Goal: Task Accomplishment & Management: Manage account settings

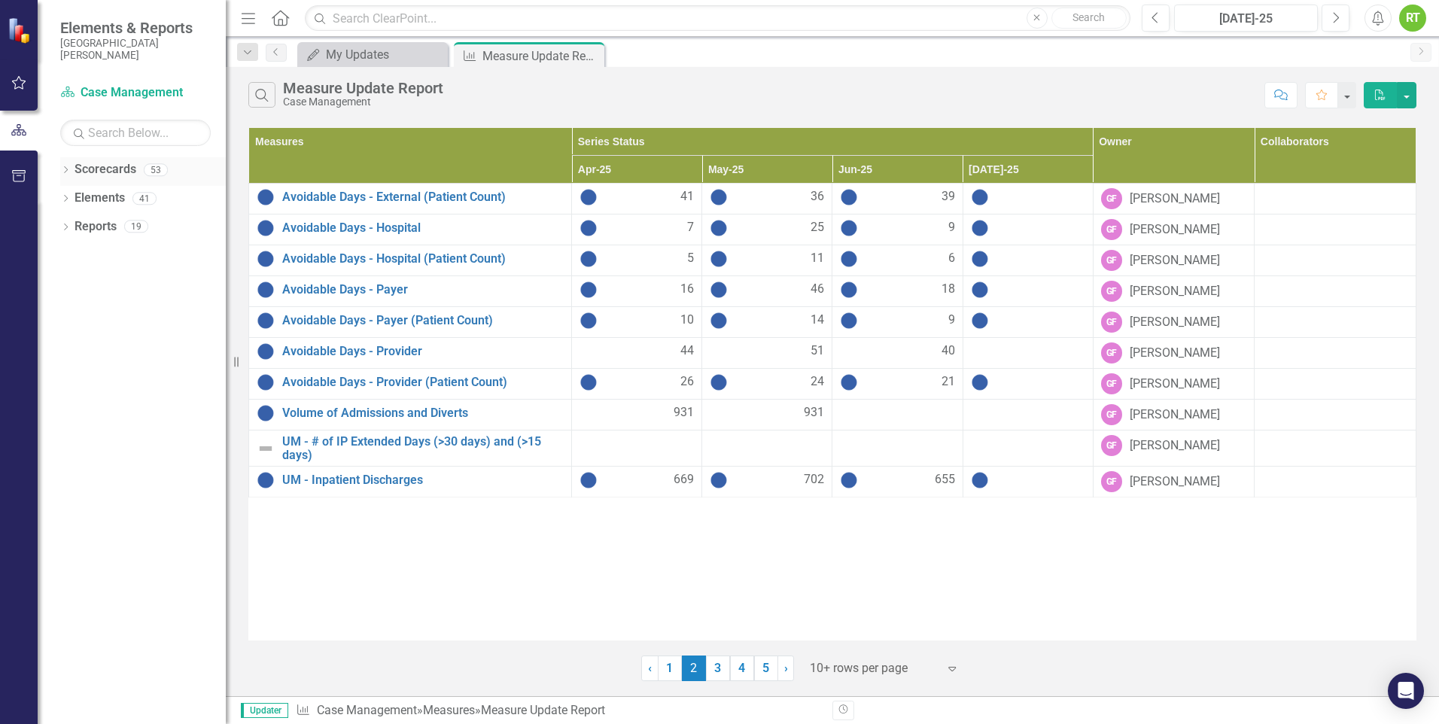
click at [96, 179] on div "Scorecards" at bounding box center [106, 169] width 62 height 25
click at [79, 168] on link "Scorecards" at bounding box center [106, 169] width 62 height 17
click at [80, 174] on link "Scorecards" at bounding box center [106, 169] width 62 height 17
click at [361, 59] on div "My Updates" at bounding box center [375, 54] width 99 height 19
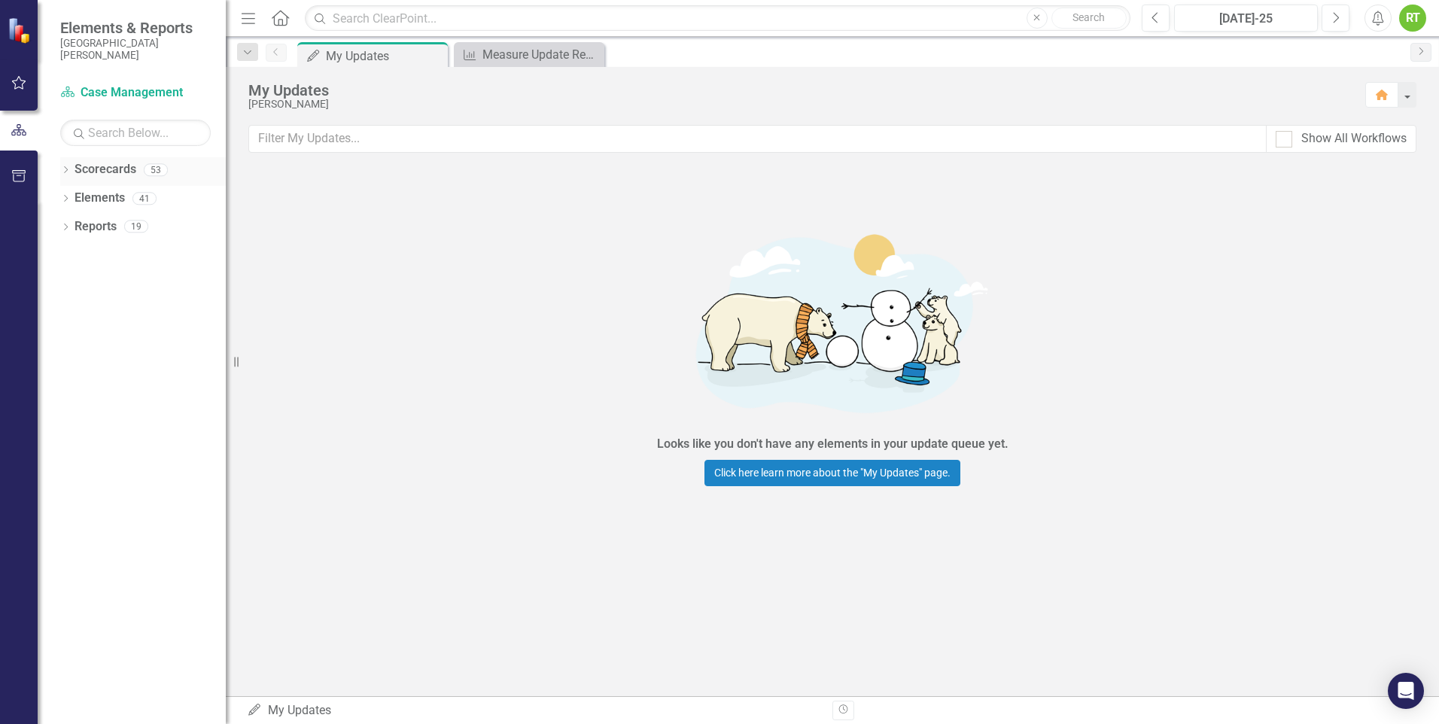
click at [89, 166] on link "Scorecards" at bounding box center [106, 169] width 62 height 17
click at [62, 169] on icon "Dropdown" at bounding box center [65, 171] width 11 height 8
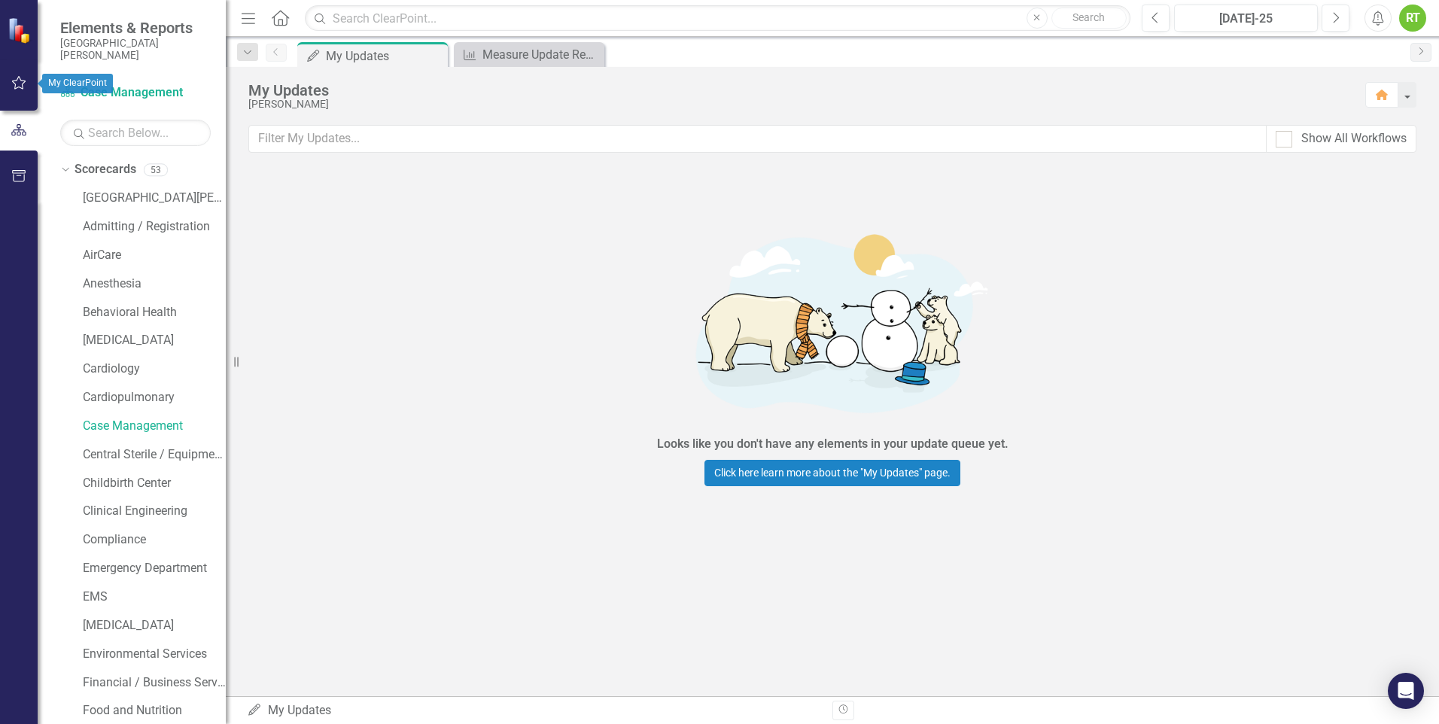
click at [8, 87] on button "button" at bounding box center [19, 84] width 34 height 32
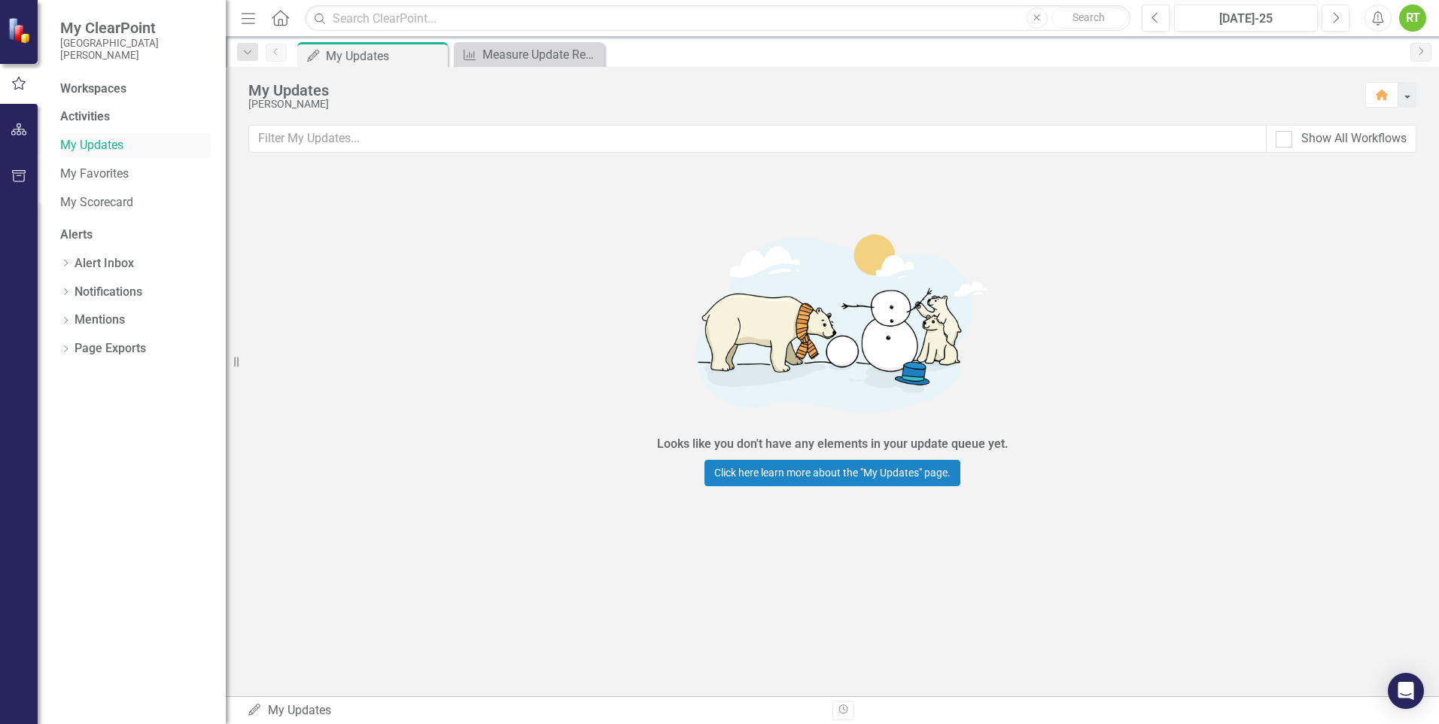
click at [71, 141] on link "My Updates" at bounding box center [135, 145] width 151 height 17
click at [108, 199] on link "My Scorecard" at bounding box center [135, 202] width 151 height 17
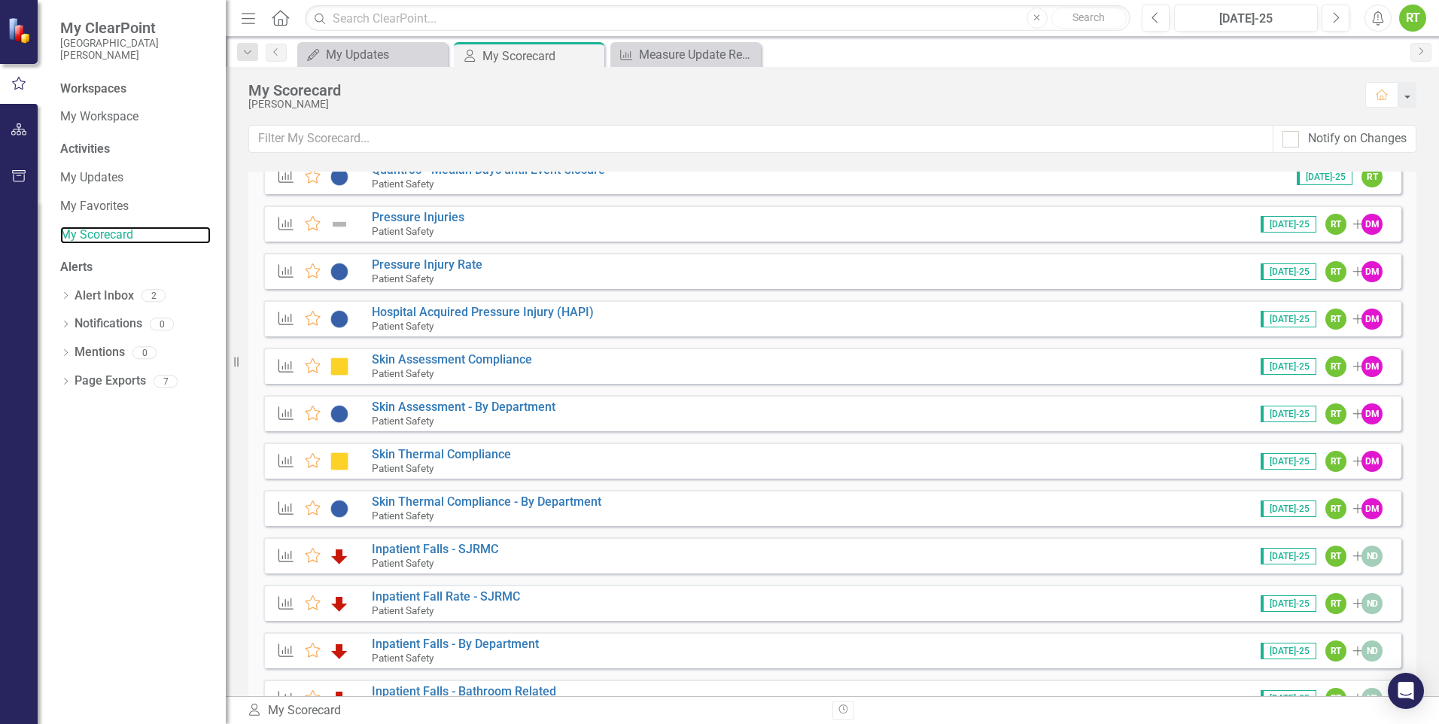
scroll to position [2576, 0]
click at [485, 403] on link "Skin Assessment - By Department" at bounding box center [464, 406] width 184 height 14
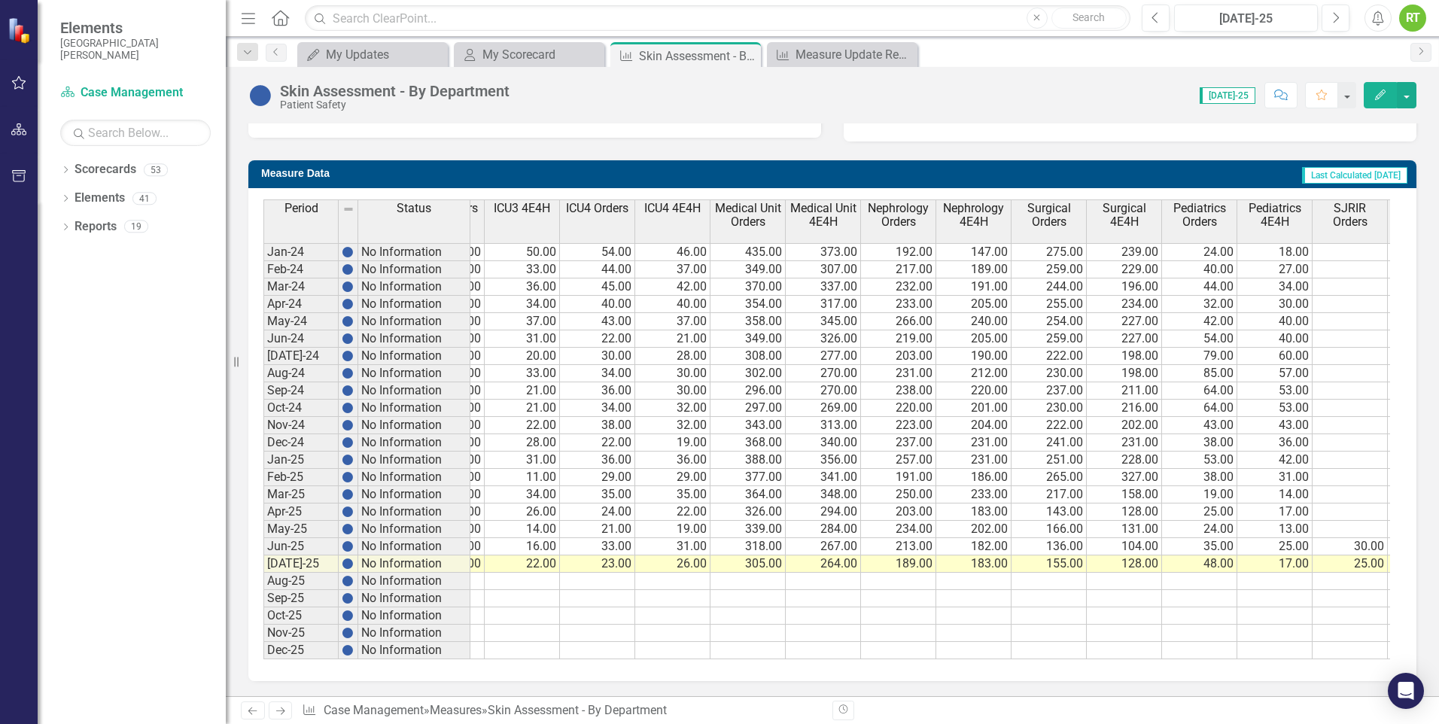
scroll to position [52, 0]
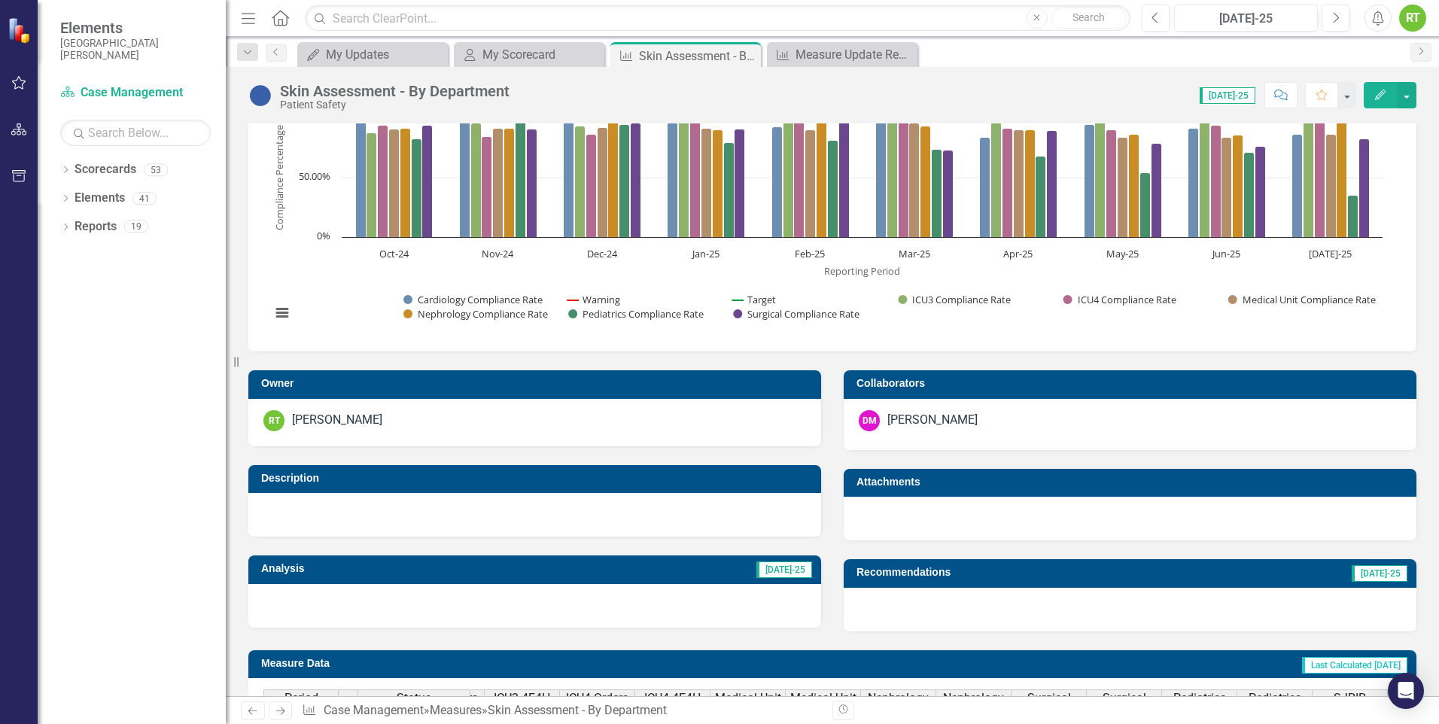
drag, startPoint x: 1400, startPoint y: 287, endPoint x: 1431, endPoint y: 236, distance: 59.1
click at [1431, 236] on div "Skin Assessment - By Department Chart Combination chart with 9 data series. The…" at bounding box center [832, 409] width 1213 height 573
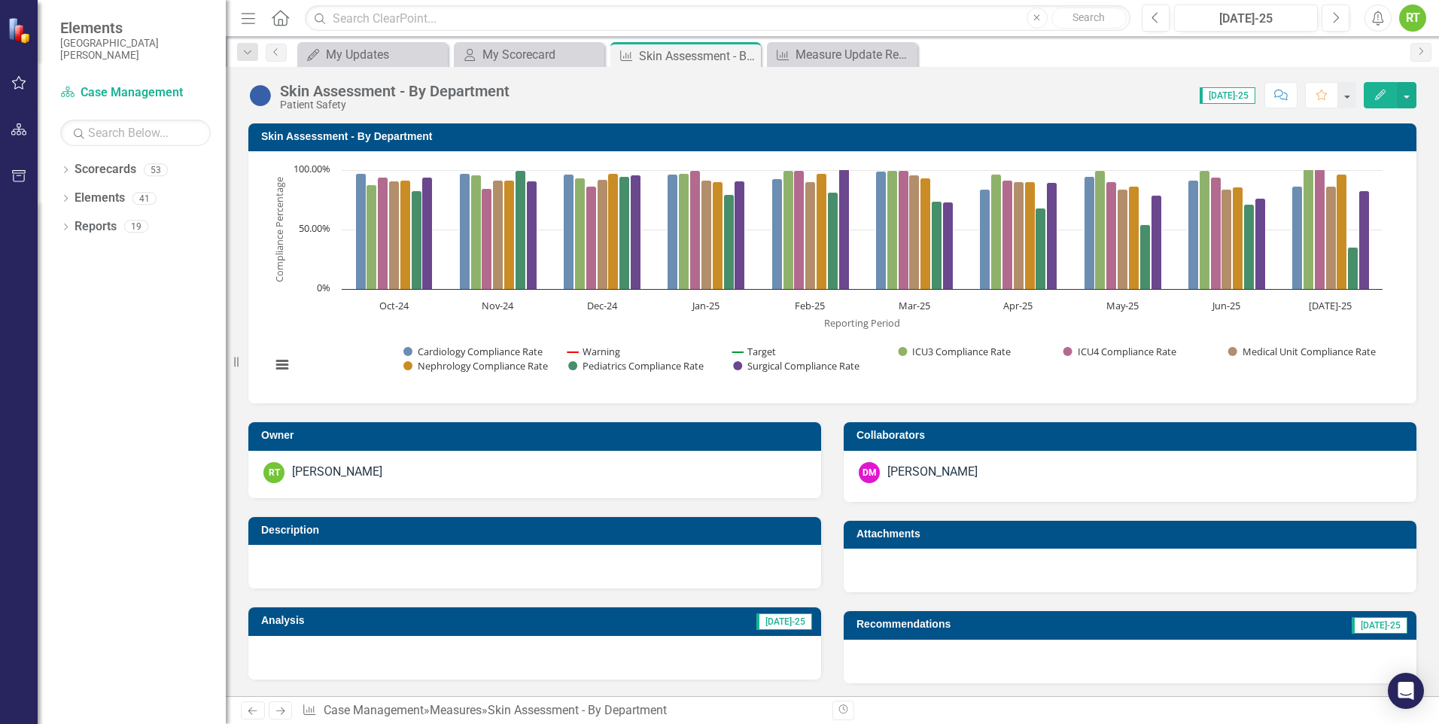
scroll to position [501, 0]
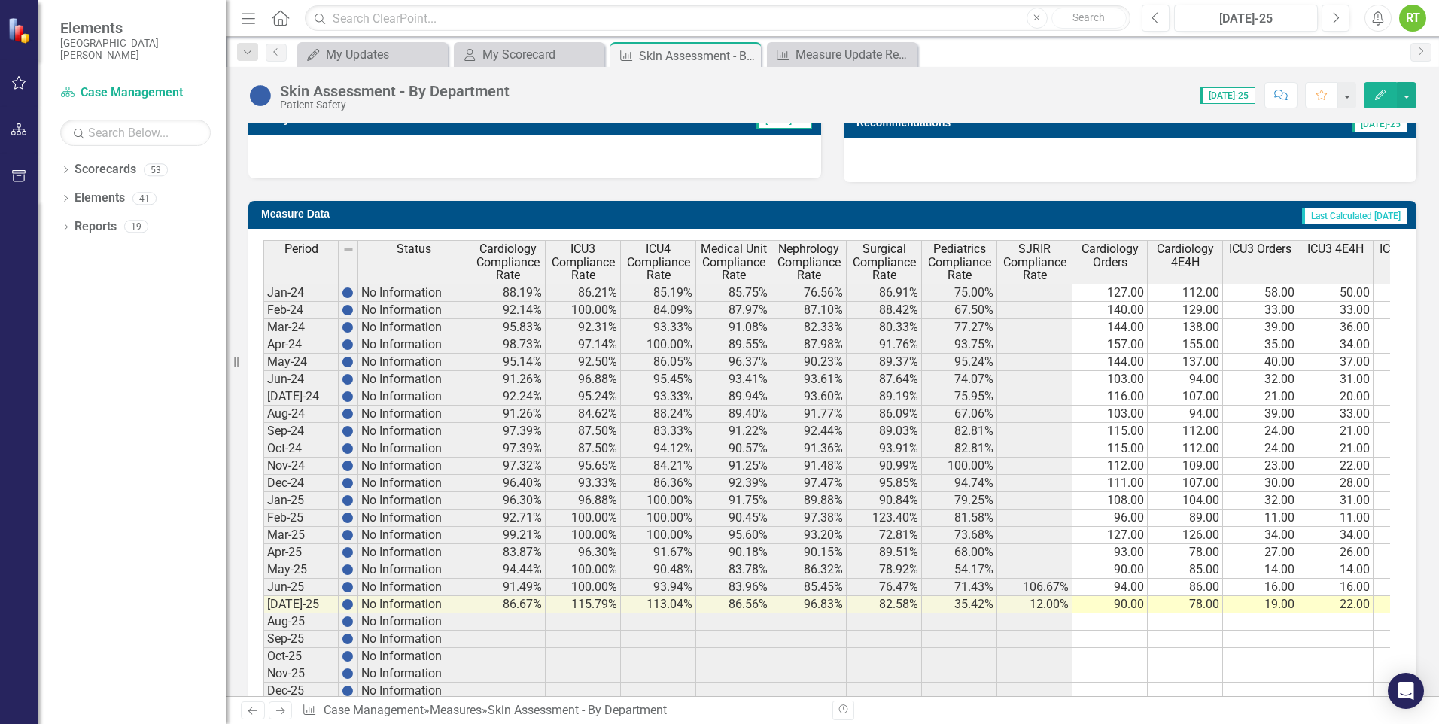
click at [1223, 712] on div "Revision History" at bounding box center [1423, 711] width 1183 height 20
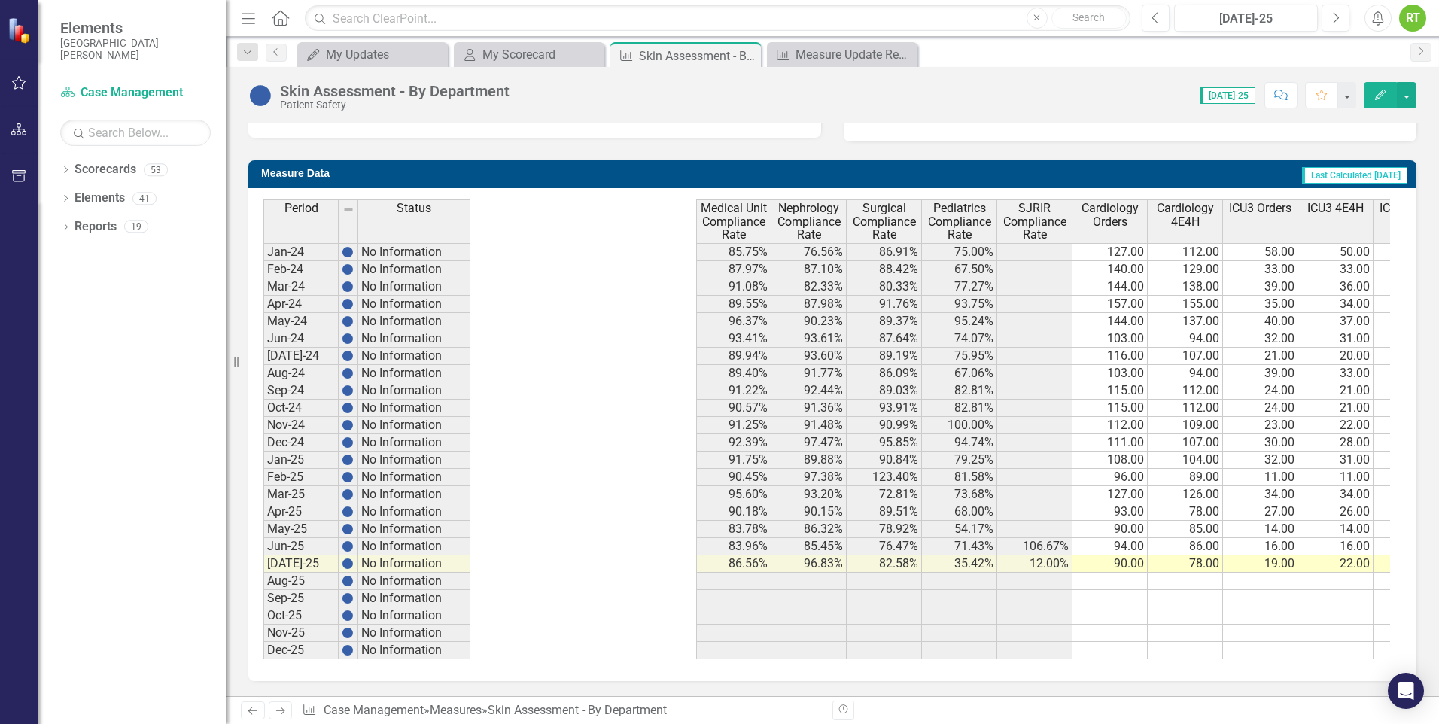
scroll to position [0, 986]
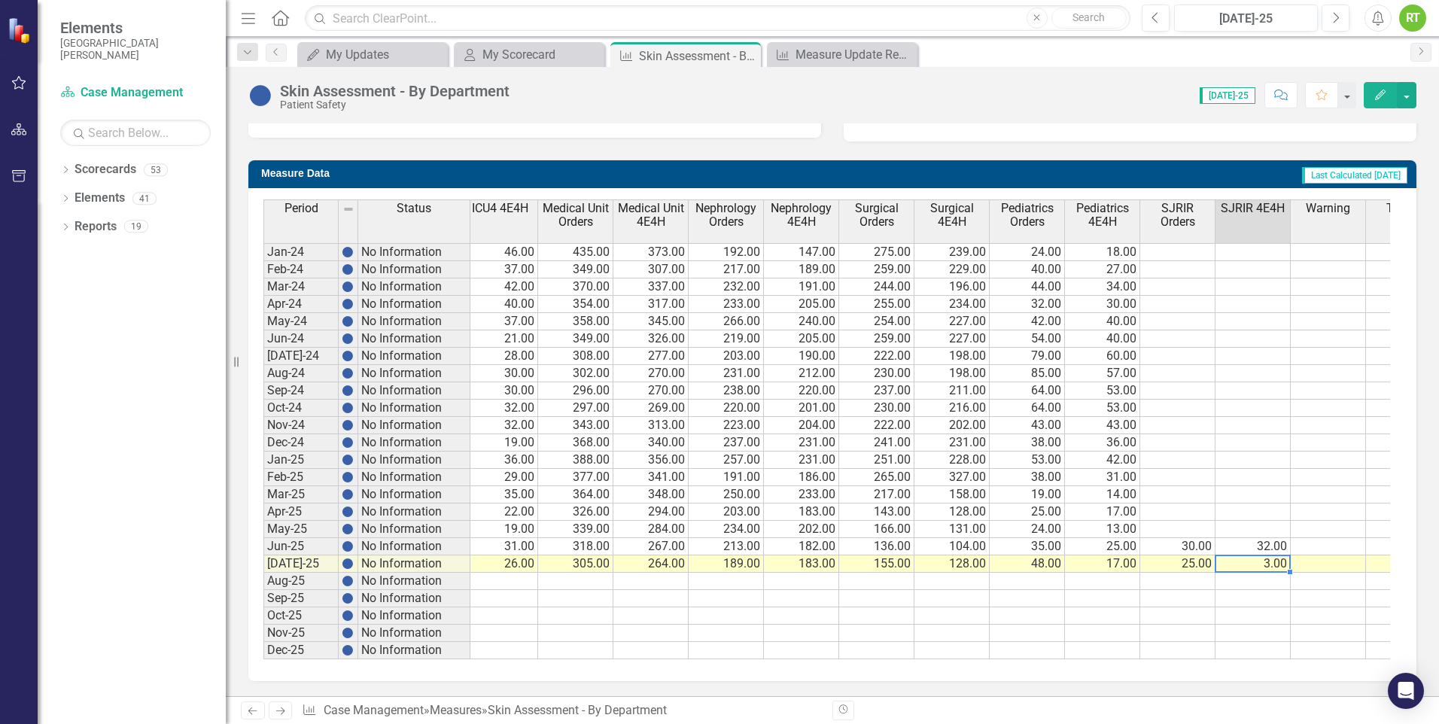
click at [1265, 555] on td "3.00" at bounding box center [1253, 563] width 75 height 17
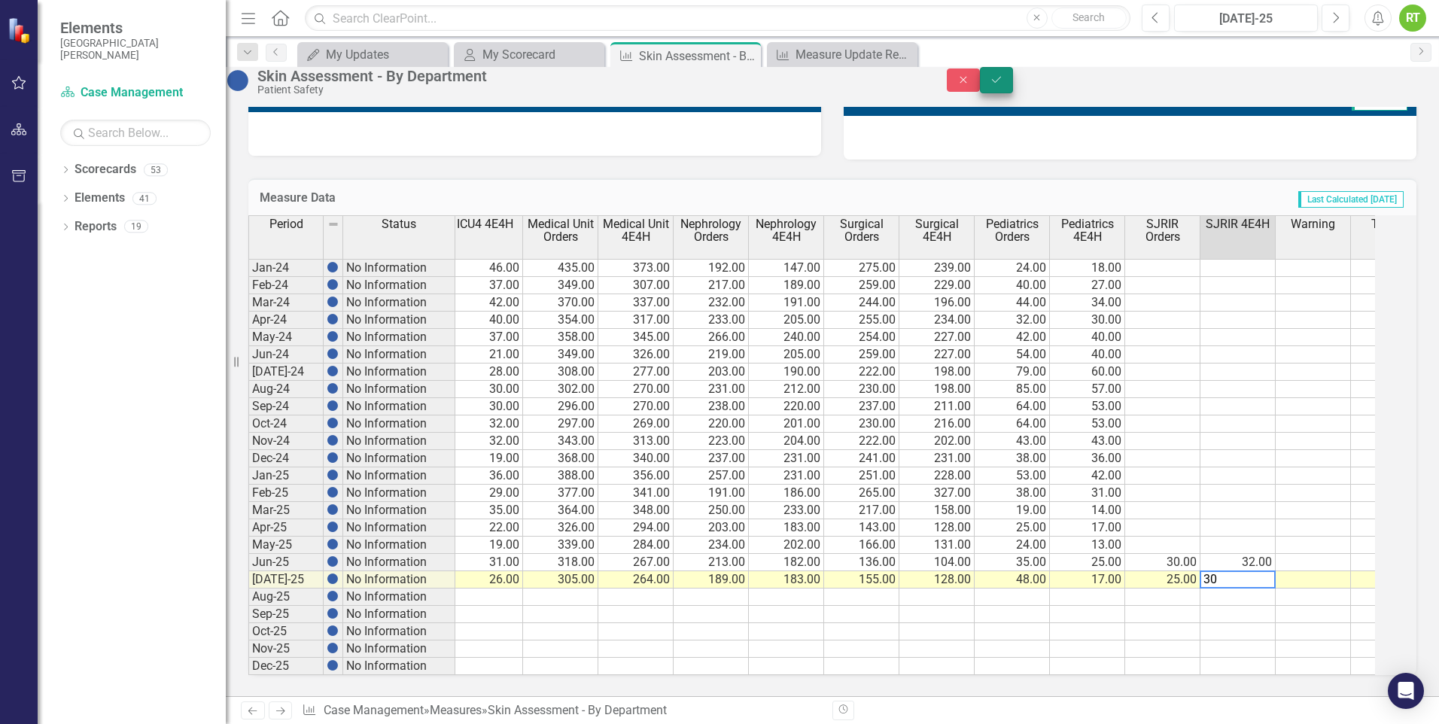
type textarea "30"
click at [1003, 85] on icon "Save" at bounding box center [997, 80] width 14 height 11
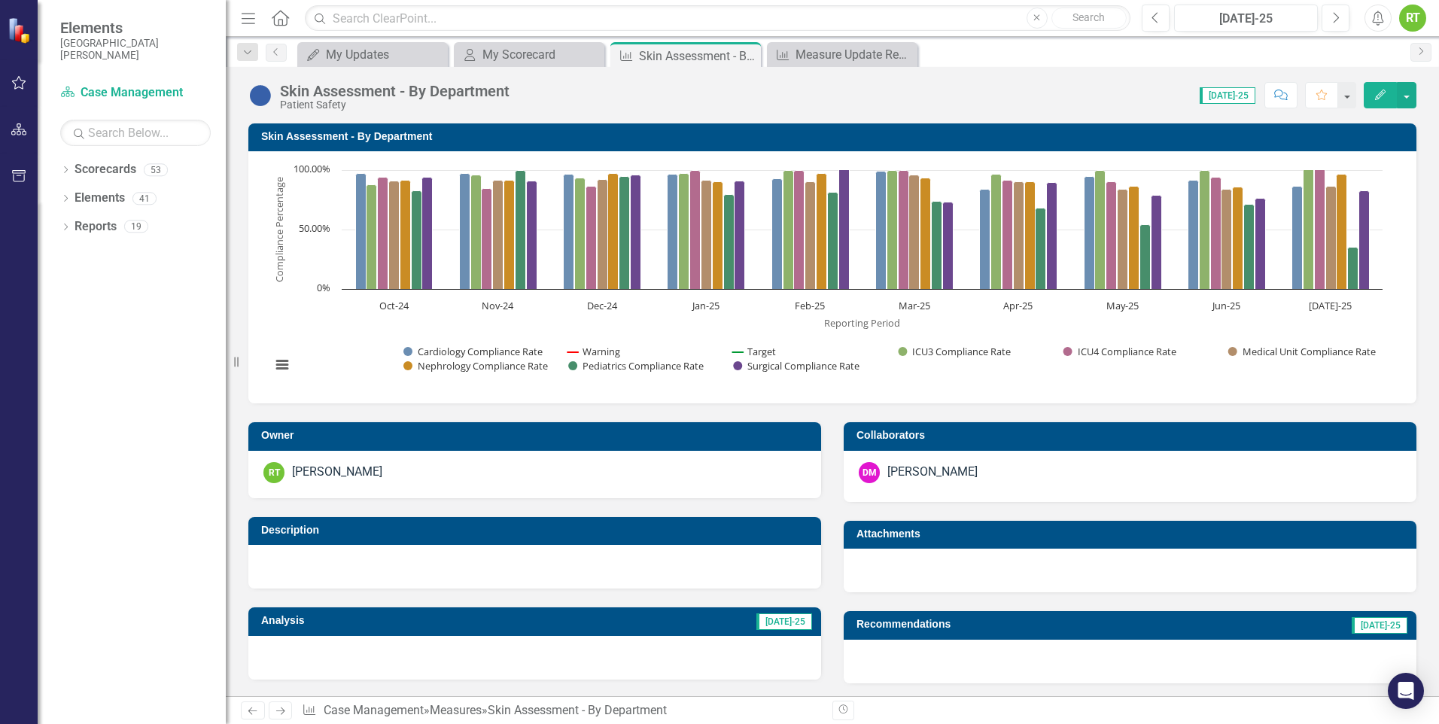
scroll to position [501, 0]
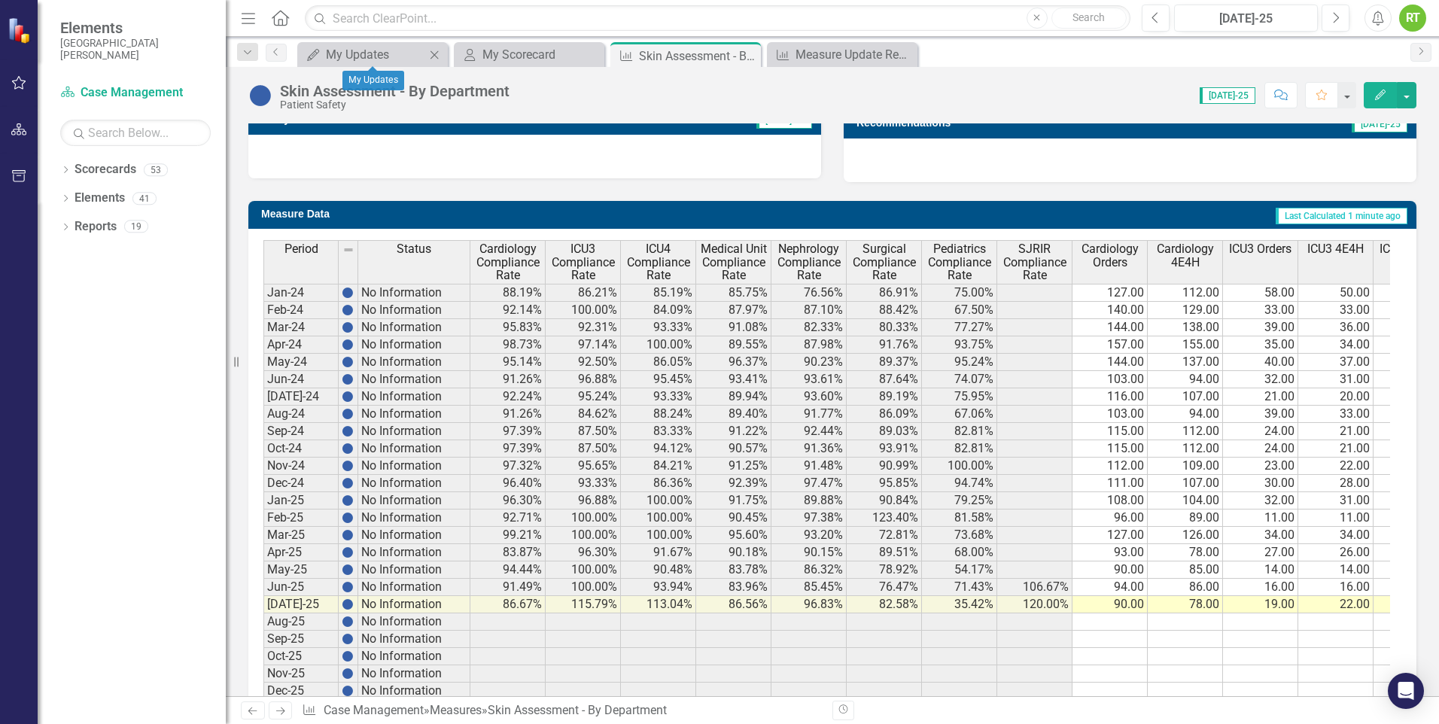
click at [433, 58] on icon "Close" at bounding box center [434, 55] width 15 height 12
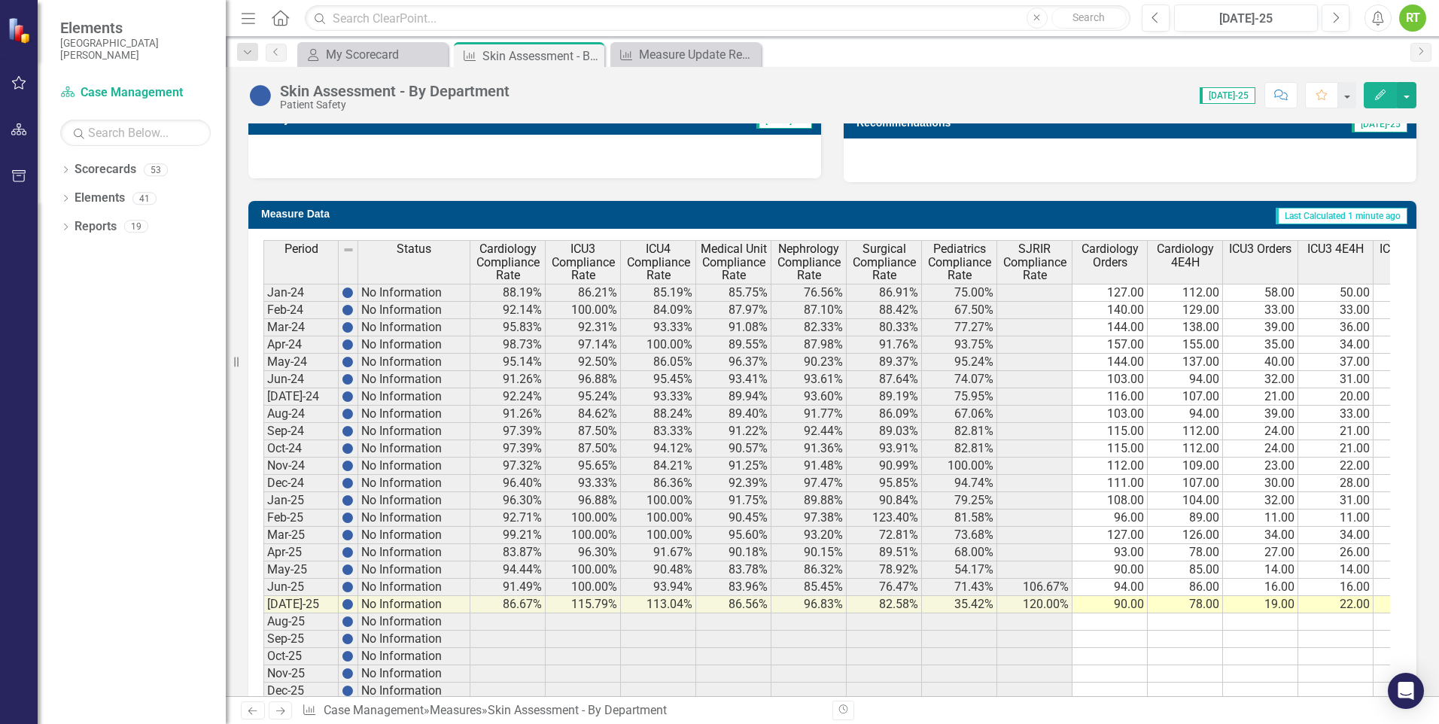
drag, startPoint x: 433, startPoint y: 58, endPoint x: 665, endPoint y: 83, distance: 233.9
click at [665, 83] on div "Menu Home Search Close Search Previous [DATE]-25 Next Alerts RT User Edit Profi…" at bounding box center [832, 362] width 1213 height 724
click at [345, 59] on div "My Scorecard" at bounding box center [375, 54] width 99 height 19
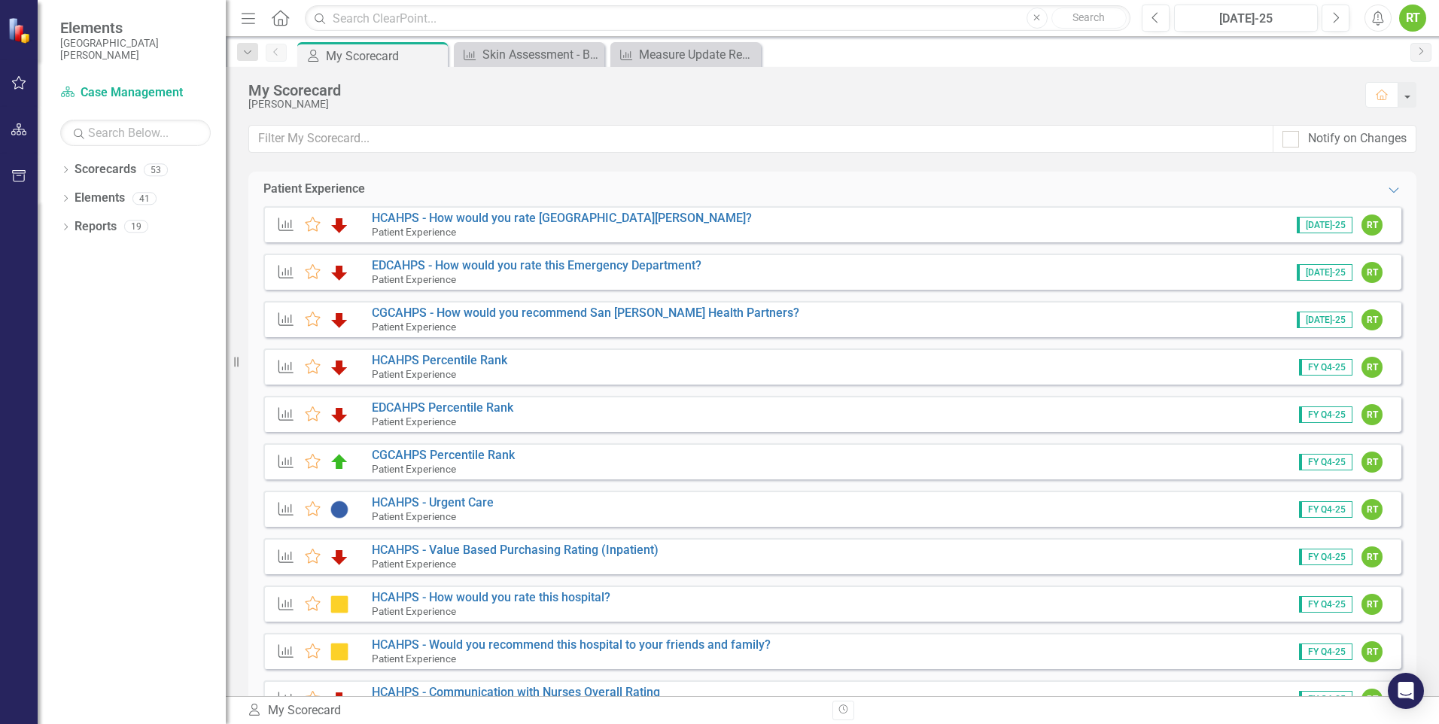
click at [1433, 126] on div "Notify on Changes" at bounding box center [832, 148] width 1213 height 47
click at [1433, 132] on div "Notify on Changes" at bounding box center [832, 148] width 1213 height 47
click at [94, 170] on link "Scorecards" at bounding box center [106, 169] width 62 height 17
click at [64, 170] on icon "Dropdown" at bounding box center [65, 171] width 11 height 8
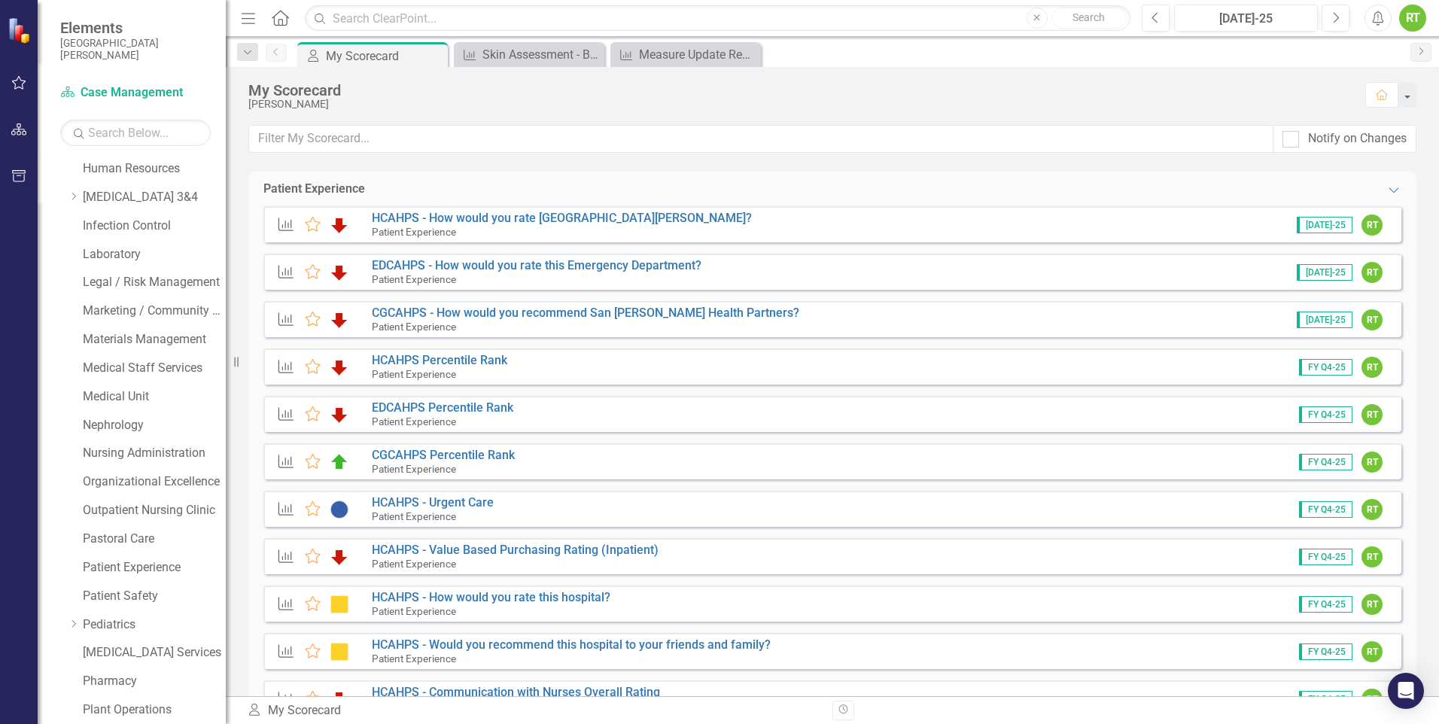
scroll to position [601, 0]
click at [105, 559] on link "Patient Experience" at bounding box center [154, 565] width 143 height 17
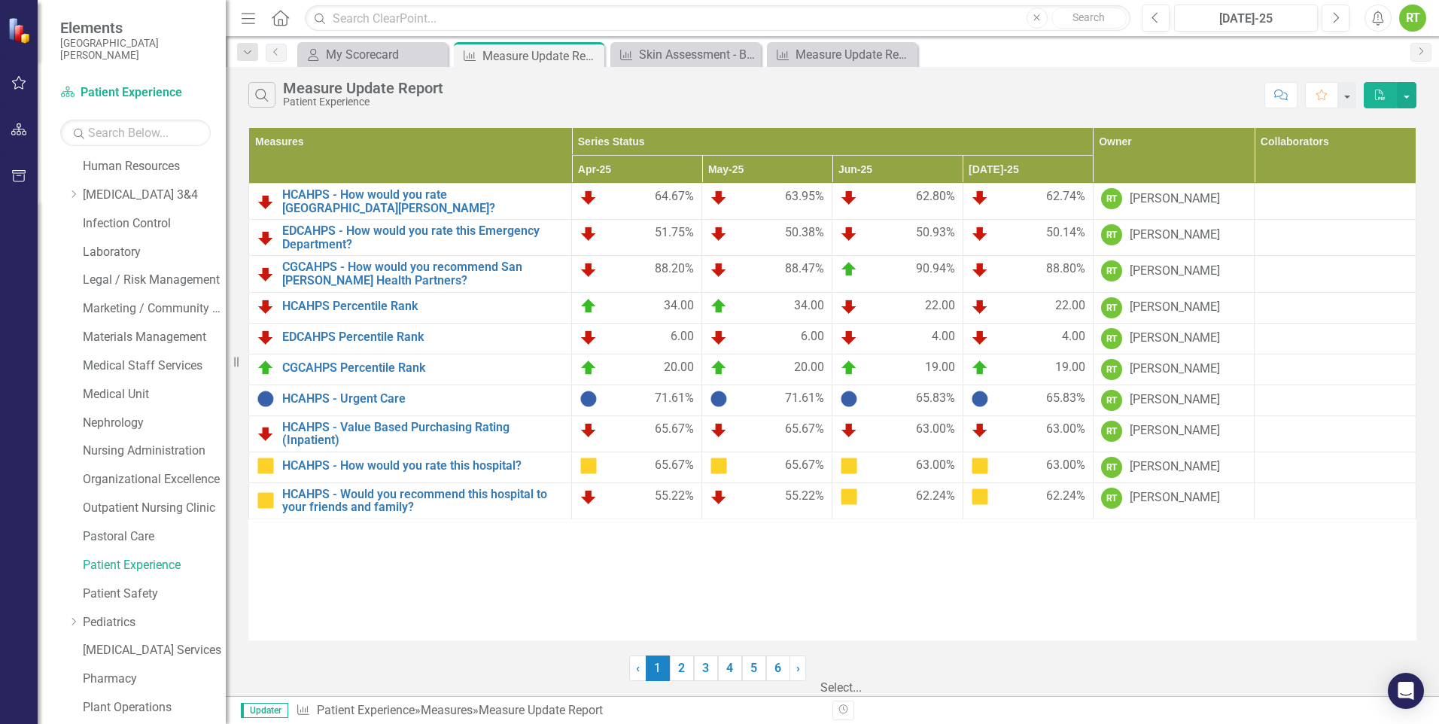
click at [883, 674] on div at bounding box center [897, 668] width 151 height 20
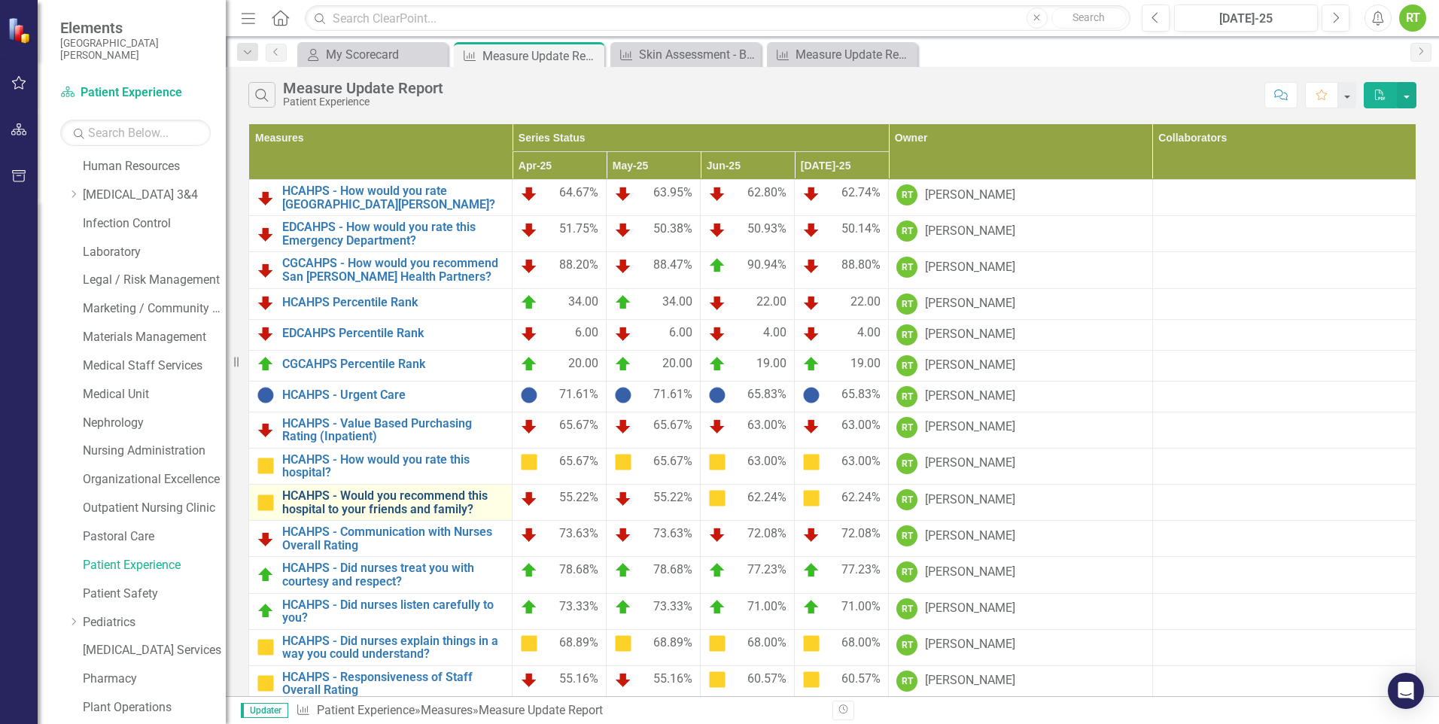
scroll to position [1416, 0]
click at [138, 597] on link "Patient Safety" at bounding box center [154, 594] width 143 height 17
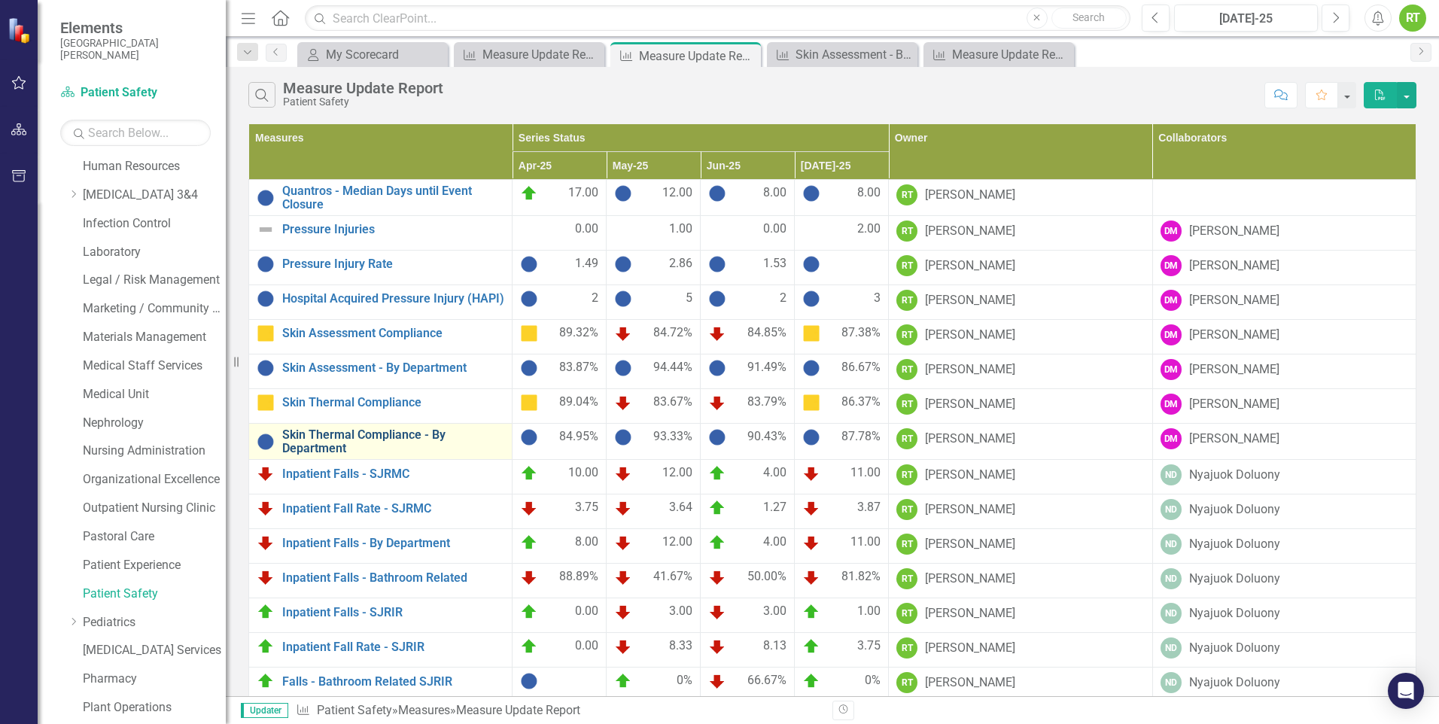
click at [336, 437] on link "Skin Thermal Compliance - By Department" at bounding box center [393, 441] width 222 height 26
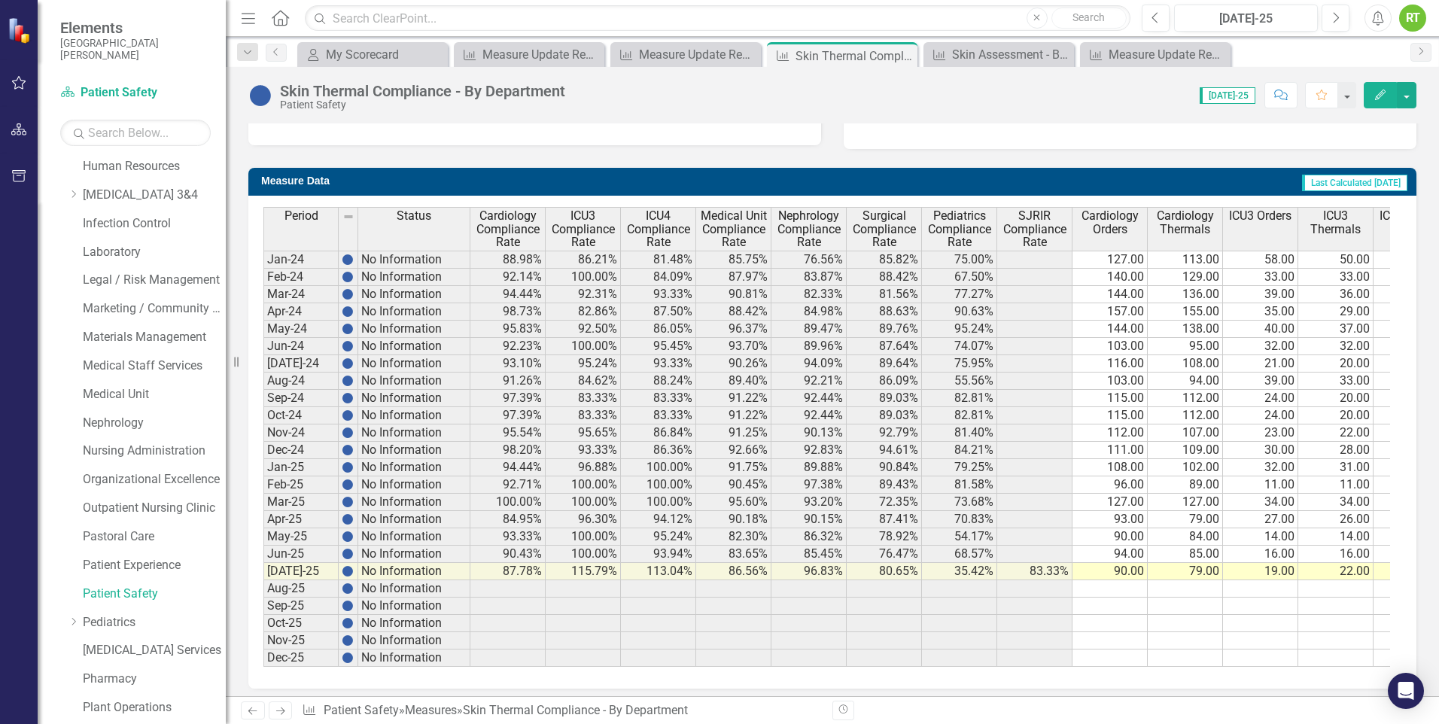
scroll to position [533, 0]
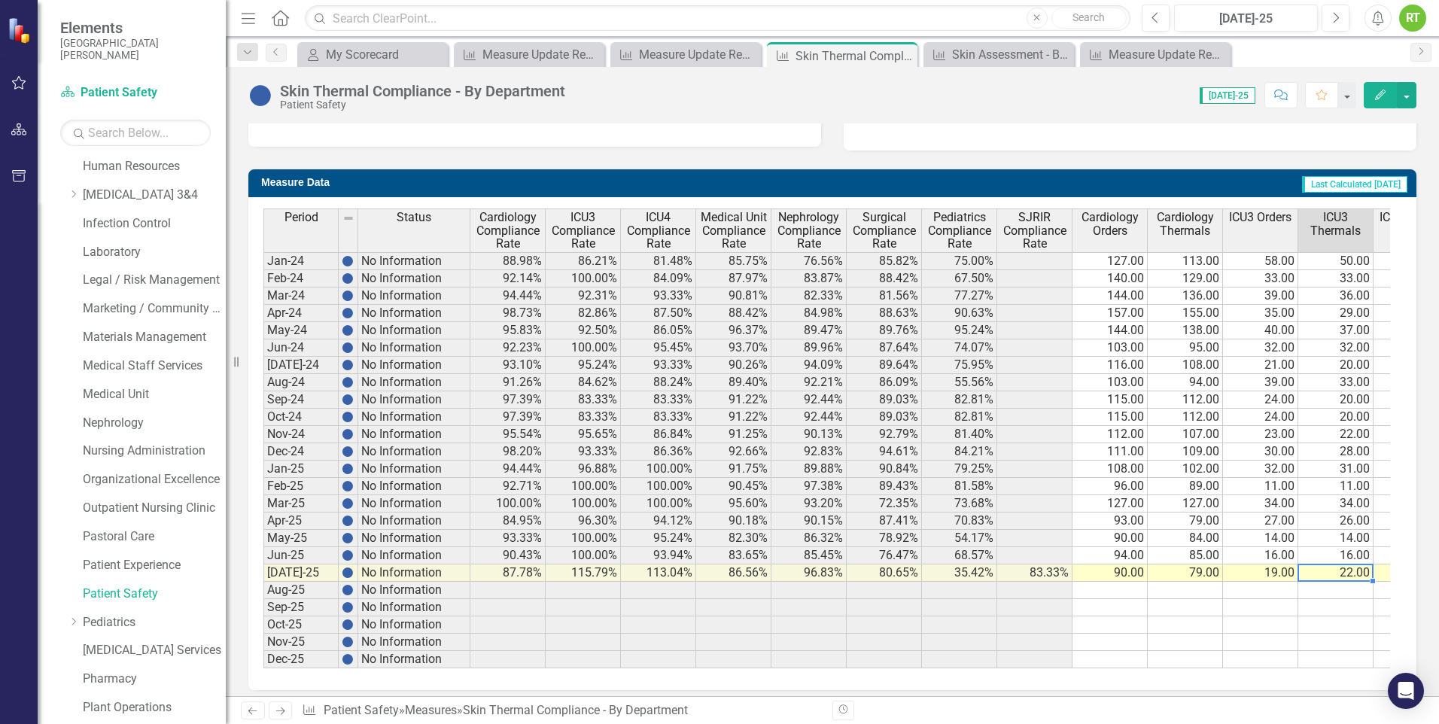
click at [1325, 570] on td "22.00" at bounding box center [1335, 572] width 75 height 17
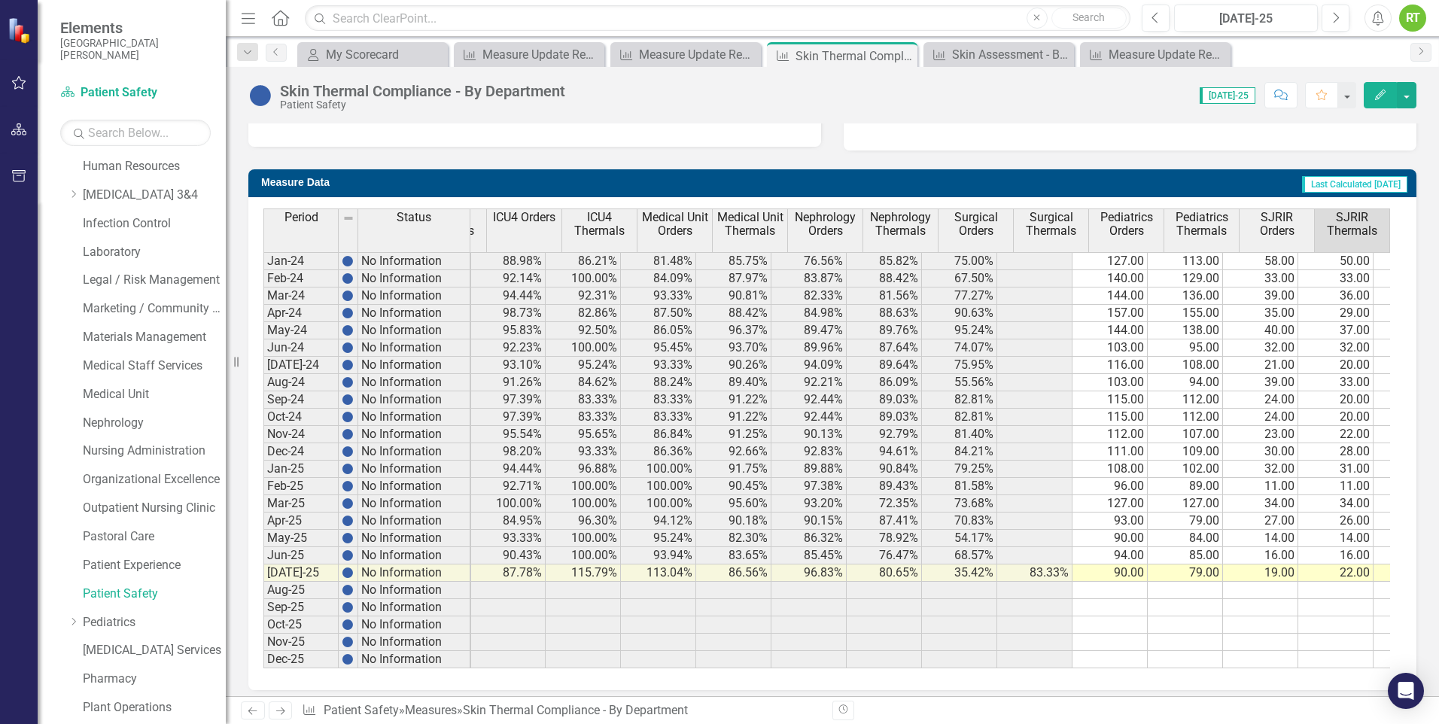
scroll to position [0, 0]
